Goal: Transaction & Acquisition: Purchase product/service

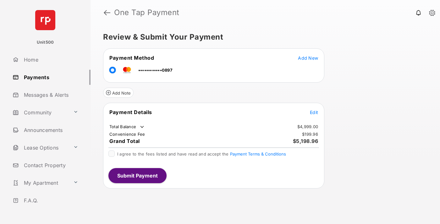
click at [314, 112] on span "Edit" at bounding box center [314, 112] width 8 height 5
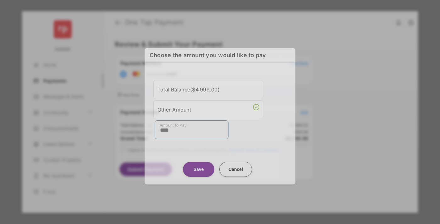
type input "****"
click at [199, 166] on button "Save" at bounding box center [198, 168] width 31 height 15
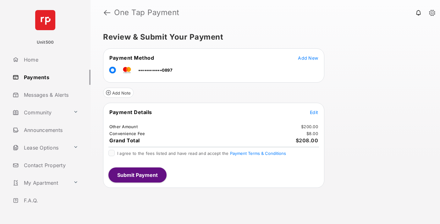
click at [314, 112] on span "Edit" at bounding box center [314, 112] width 8 height 5
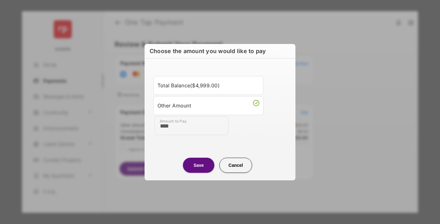
click at [199, 165] on button "Save" at bounding box center [198, 165] width 31 height 15
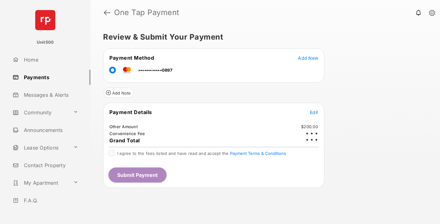
click at [137, 175] on button "Submit Payment" at bounding box center [137, 174] width 58 height 15
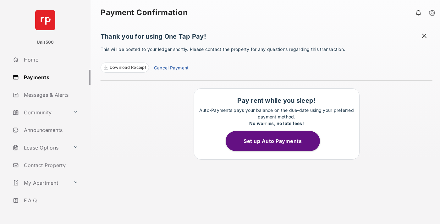
click at [124, 68] on span "Download Receipt" at bounding box center [128, 67] width 36 height 6
click at [424, 36] on span at bounding box center [424, 37] width 6 height 8
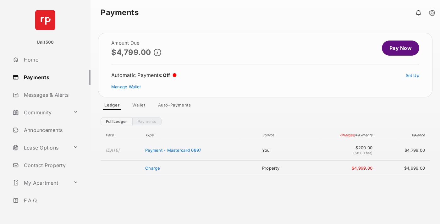
click at [126, 87] on link "Manage Wallet" at bounding box center [126, 86] width 30 height 5
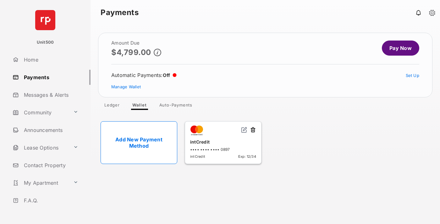
click at [253, 130] on button at bounding box center [253, 130] width 6 height 7
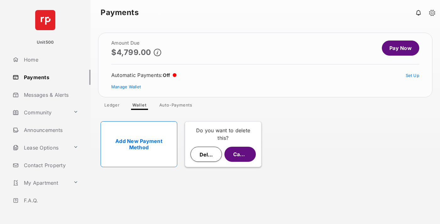
click at [206, 154] on button "Delete" at bounding box center [205, 154] width 31 height 15
